Goal: Task Accomplishment & Management: Complete application form

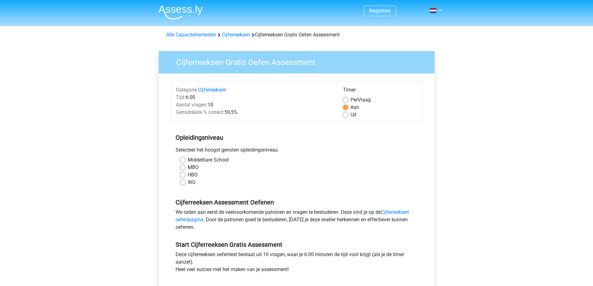
click at [188, 184] on label "WO" at bounding box center [192, 182] width 8 height 7
click at [180, 184] on input "WO" at bounding box center [182, 182] width 5 height 6
radio input "true"
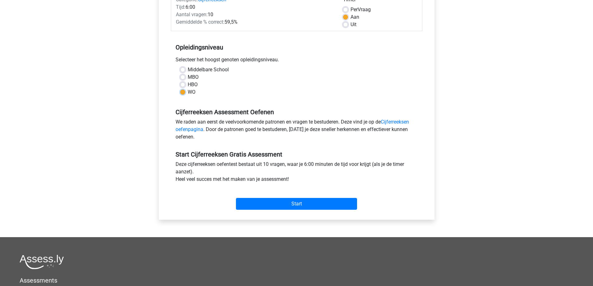
scroll to position [125, 0]
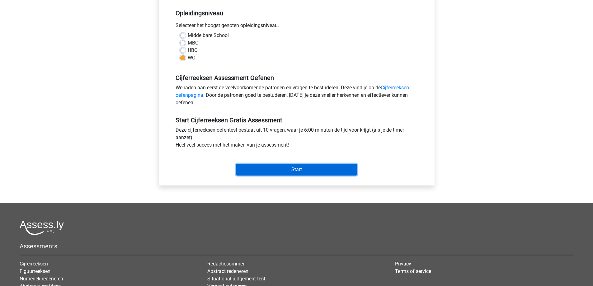
click at [305, 169] on input "Start" at bounding box center [296, 170] width 121 height 12
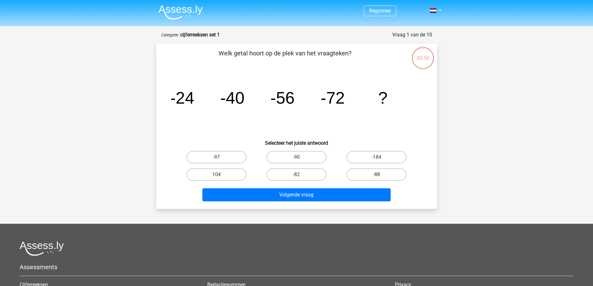
click at [390, 179] on label "-88" at bounding box center [377, 174] width 60 height 12
click at [381, 179] on input "-88" at bounding box center [379, 177] width 4 height 4
radio input "true"
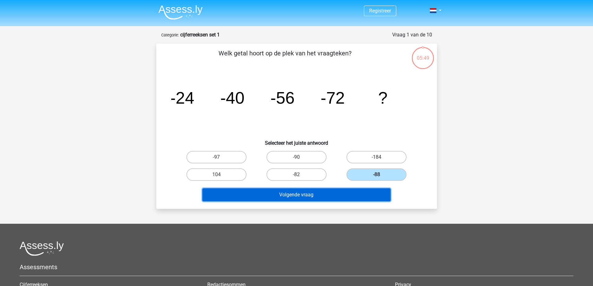
click at [367, 197] on button "Volgende vraag" at bounding box center [296, 194] width 188 height 13
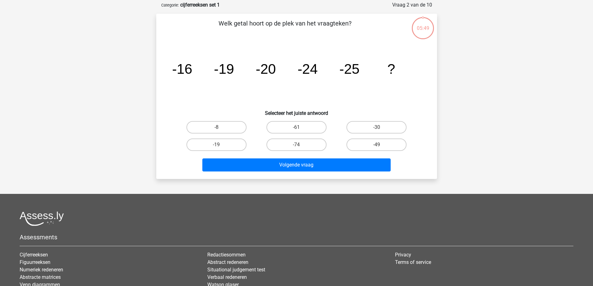
scroll to position [31, 0]
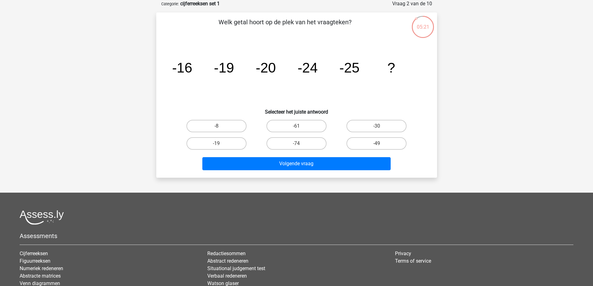
click at [379, 118] on div "-30" at bounding box center [377, 125] width 80 height 17
click at [376, 129] on div "-30" at bounding box center [376, 126] width 75 height 12
click at [374, 132] on label "-30" at bounding box center [377, 126] width 60 height 12
click at [377, 130] on input "-30" at bounding box center [379, 128] width 4 height 4
radio input "true"
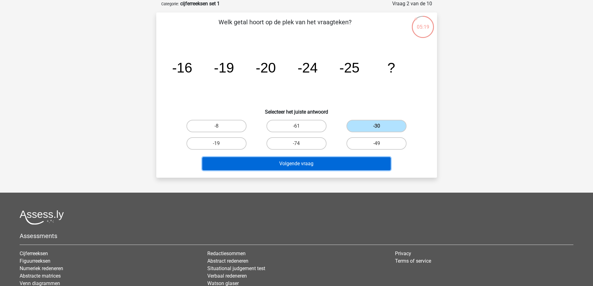
click at [352, 167] on button "Volgende vraag" at bounding box center [296, 163] width 188 height 13
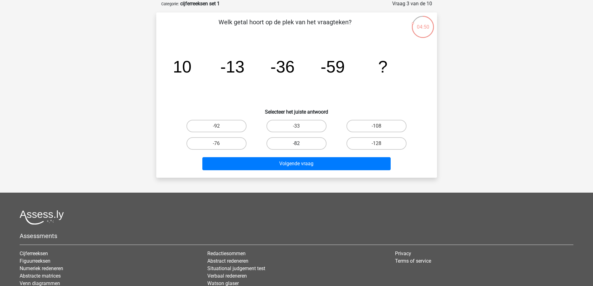
click at [306, 144] on label "-82" at bounding box center [297, 143] width 60 height 12
click at [300, 144] on input "-82" at bounding box center [298, 146] width 4 height 4
radio input "true"
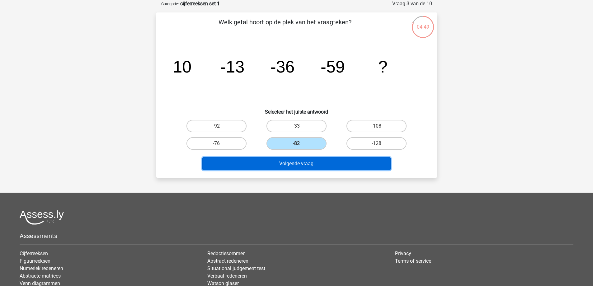
click at [322, 163] on button "Volgende vraag" at bounding box center [296, 163] width 188 height 13
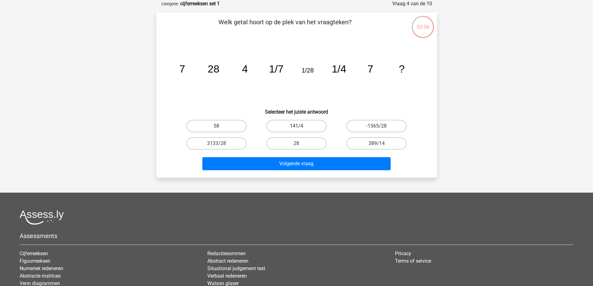
click at [306, 125] on label "141/4" at bounding box center [297, 126] width 60 height 12
click at [300, 126] on input "141/4" at bounding box center [298, 128] width 4 height 4
radio input "true"
click at [279, 141] on label "28" at bounding box center [297, 143] width 60 height 12
click at [296, 144] on input "28" at bounding box center [298, 146] width 4 height 4
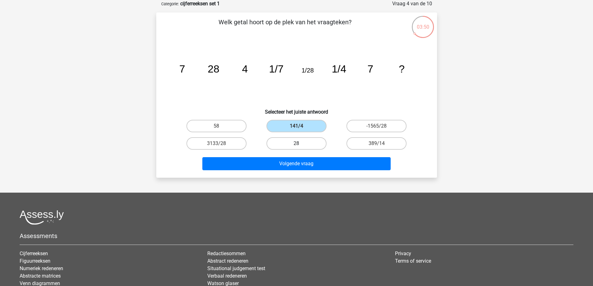
radio input "true"
click at [326, 152] on div "28" at bounding box center [297, 143] width 80 height 17
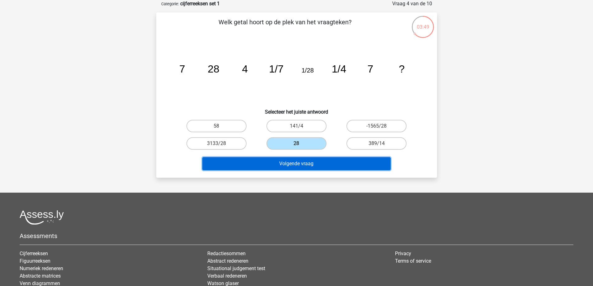
click at [323, 165] on button "Volgende vraag" at bounding box center [296, 163] width 188 height 13
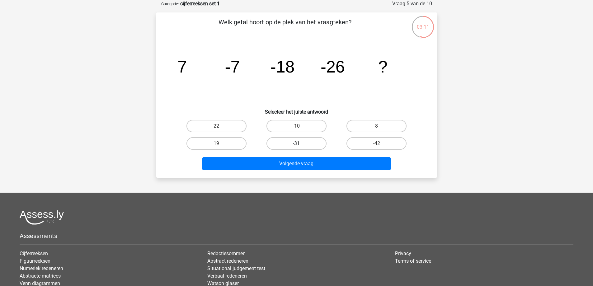
click at [318, 146] on label "-31" at bounding box center [297, 143] width 60 height 12
click at [300, 146] on input "-31" at bounding box center [298, 146] width 4 height 4
radio input "true"
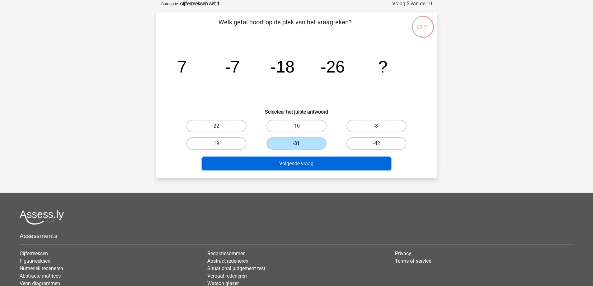
click at [327, 168] on button "Volgende vraag" at bounding box center [296, 163] width 188 height 13
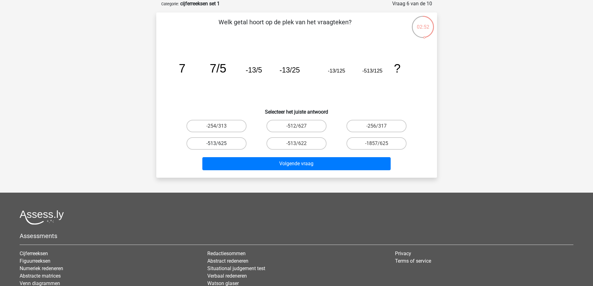
click at [241, 146] on label "-513/625" at bounding box center [217, 143] width 60 height 12
click at [220, 146] on input "-513/625" at bounding box center [218, 146] width 4 height 4
radio input "true"
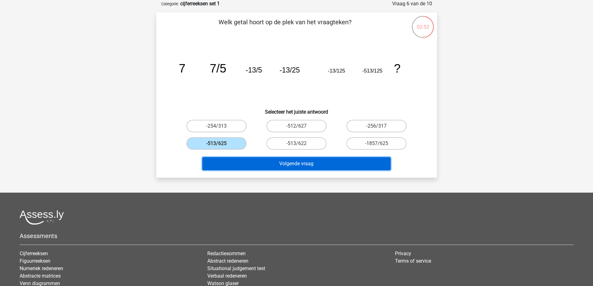
click at [295, 163] on button "Volgende vraag" at bounding box center [296, 163] width 188 height 13
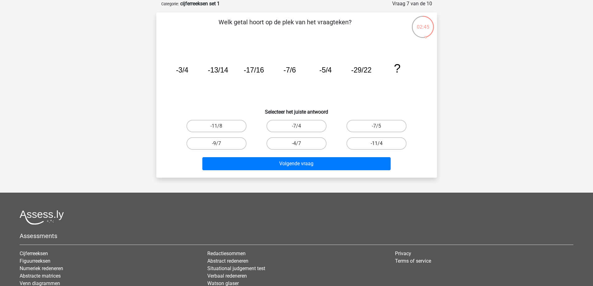
click at [389, 146] on label "-11/4" at bounding box center [377, 143] width 60 height 12
click at [381, 146] on input "-11/4" at bounding box center [379, 146] width 4 height 4
radio input "true"
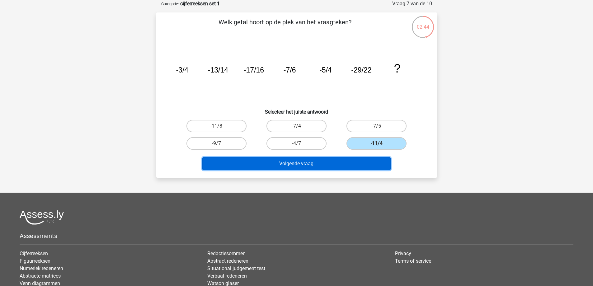
click at [359, 166] on button "Volgende vraag" at bounding box center [296, 163] width 188 height 13
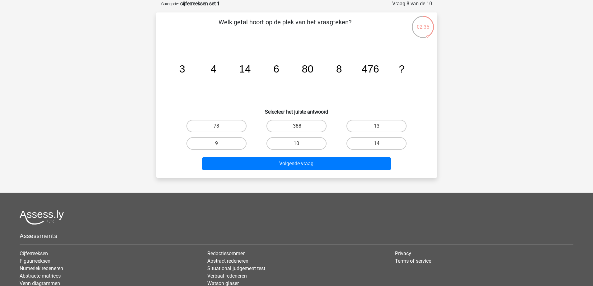
click at [299, 147] on input "10" at bounding box center [298, 146] width 4 height 4
radio input "true"
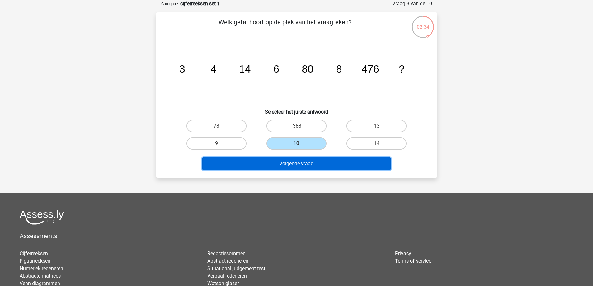
click at [301, 164] on button "Volgende vraag" at bounding box center [296, 163] width 188 height 13
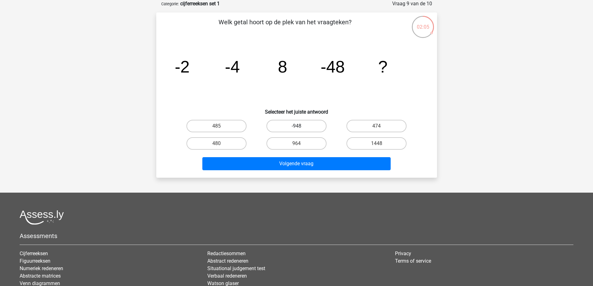
click at [307, 123] on label "-948" at bounding box center [297, 126] width 60 height 12
click at [300, 126] on input "-948" at bounding box center [298, 128] width 4 height 4
radio input "true"
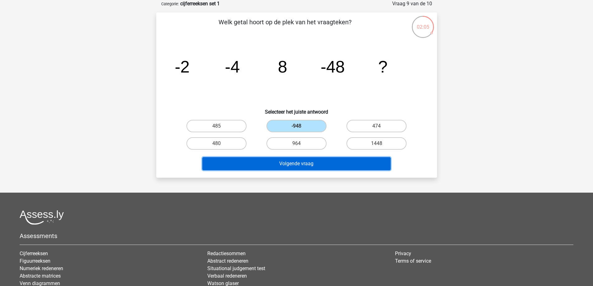
click at [322, 162] on button "Volgende vraag" at bounding box center [296, 163] width 188 height 13
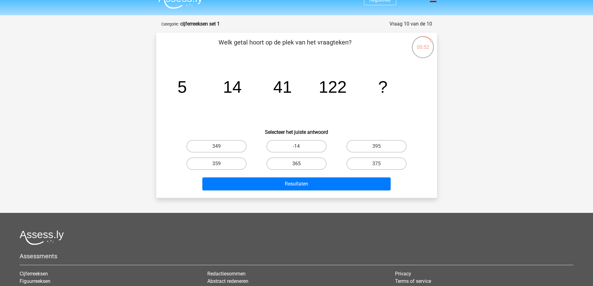
scroll to position [0, 0]
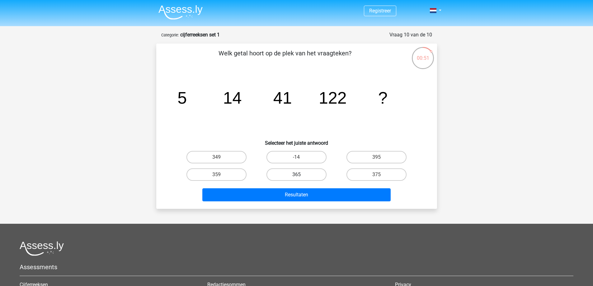
click at [306, 176] on label "365" at bounding box center [297, 174] width 60 height 12
click at [300, 176] on input "365" at bounding box center [298, 177] width 4 height 4
radio input "true"
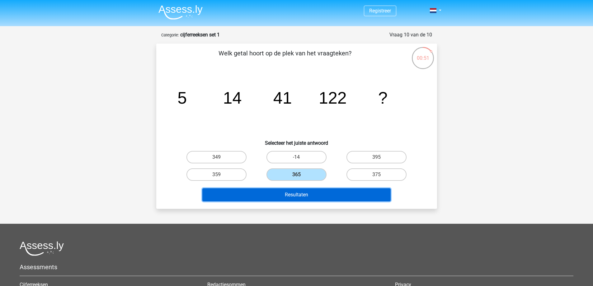
click at [314, 201] on button "Resultaten" at bounding box center [296, 194] width 188 height 13
